Goal: Task Accomplishment & Management: Use online tool/utility

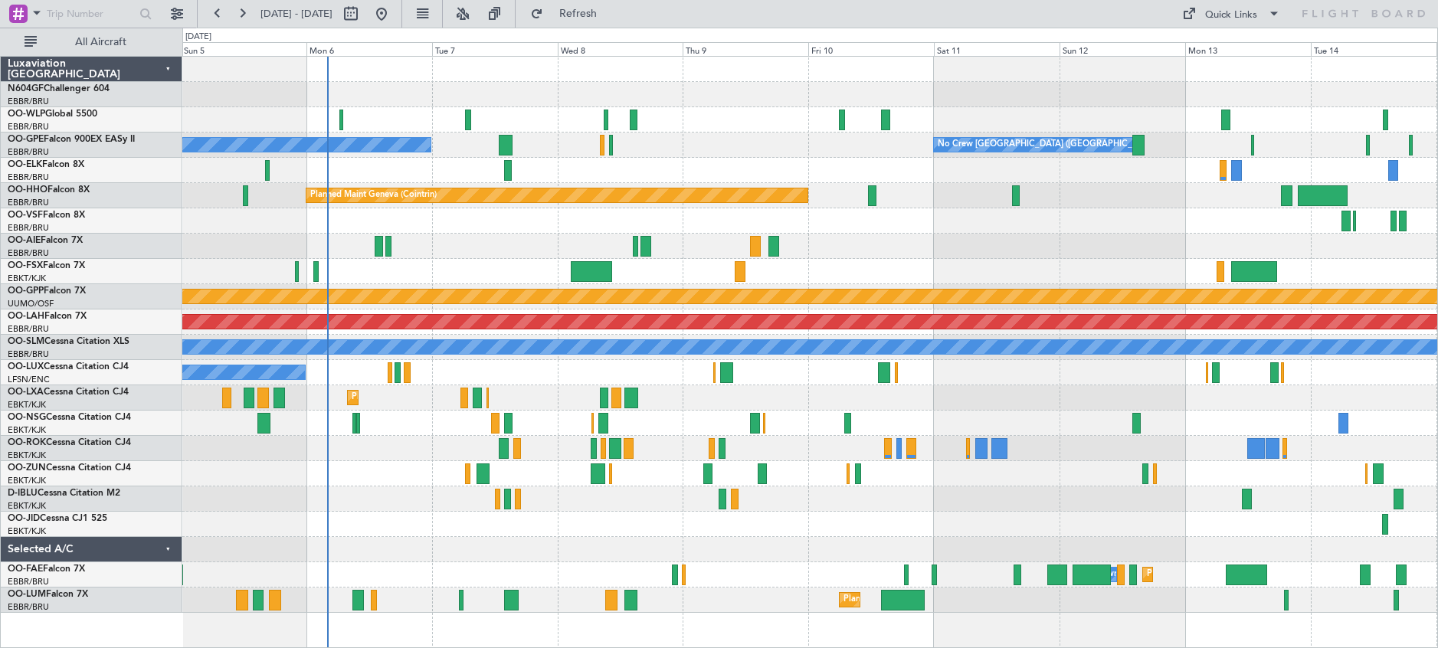
click at [528, 237] on div "Planned Maint Milan (Linate) No Crew Malaga No Crew [GEOGRAPHIC_DATA] (Brussels…" at bounding box center [809, 335] width 1255 height 556
click at [475, 17] on button at bounding box center [462, 14] width 25 height 25
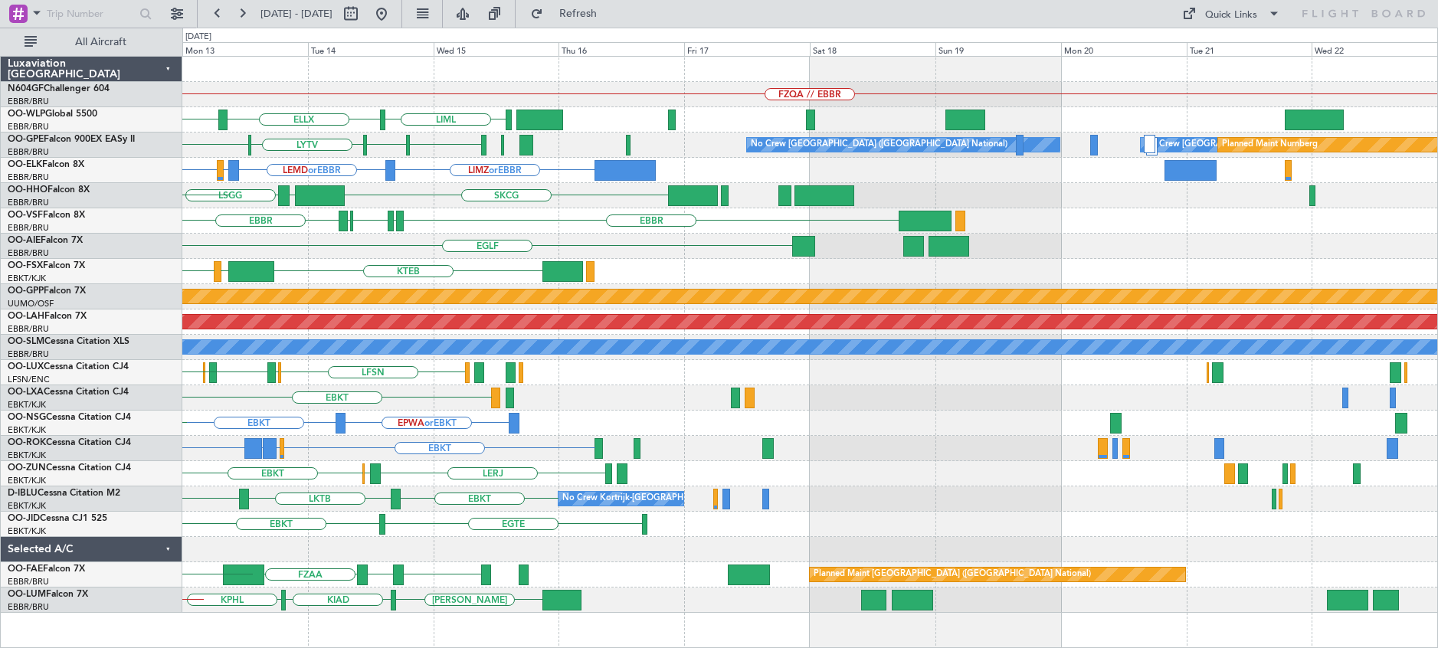
click at [293, 90] on div "FZQA // EBBR" at bounding box center [809, 94] width 1255 height 25
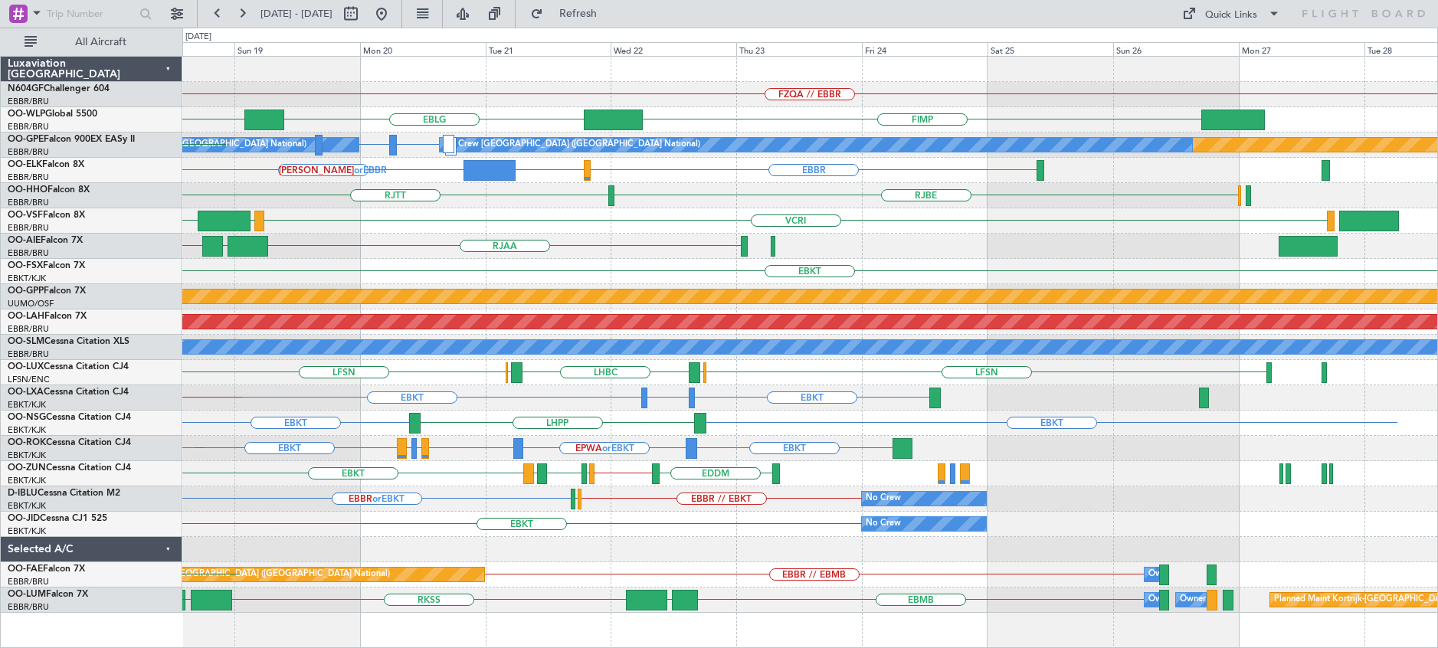
click at [449, 79] on div at bounding box center [809, 69] width 1255 height 25
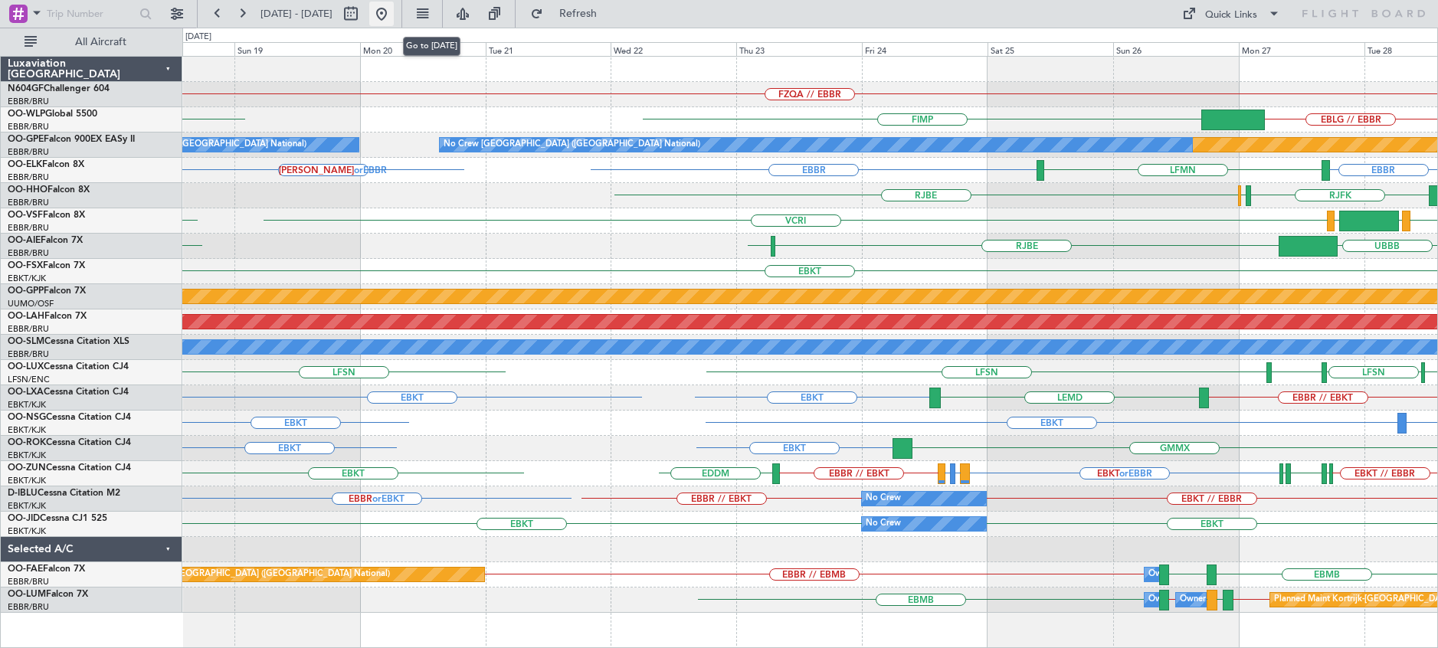
click at [394, 12] on button at bounding box center [381, 14] width 25 height 25
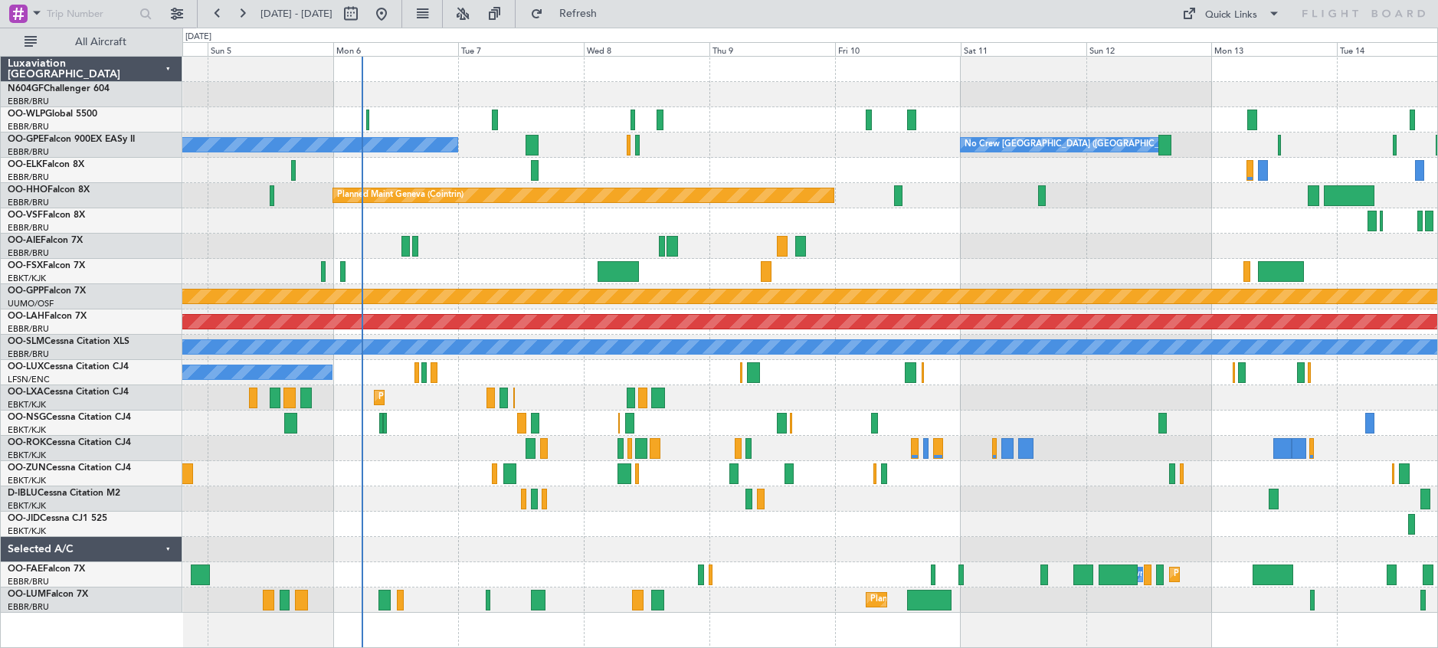
click at [542, 219] on div "Planned Maint Milan (Linate) No Crew Malaga No Crew [GEOGRAPHIC_DATA] (Brussels…" at bounding box center [809, 335] width 1255 height 556
click at [475, 11] on button at bounding box center [462, 14] width 25 height 25
